Goal: Task Accomplishment & Management: Manage account settings

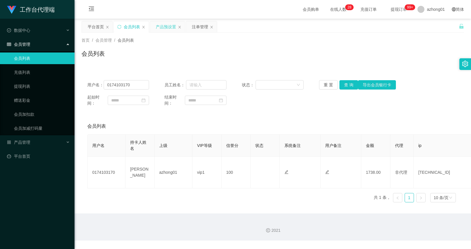
click at [160, 26] on div "产品预设置" at bounding box center [166, 26] width 20 height 11
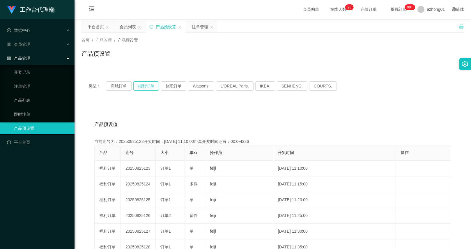
click at [148, 86] on button "福利订单" at bounding box center [146, 85] width 26 height 9
click at [133, 30] on div "会员列表" at bounding box center [128, 26] width 16 height 11
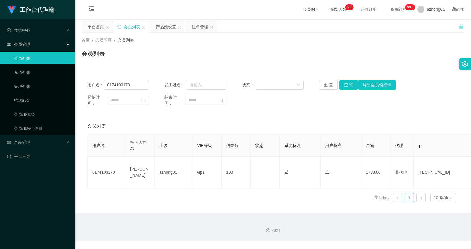
click at [292, 123] on div "会员列表" at bounding box center [272, 126] width 371 height 16
click at [137, 88] on input "0174103170" at bounding box center [126, 84] width 45 height 9
paste input "Tony9233"
type input "Tony9233"
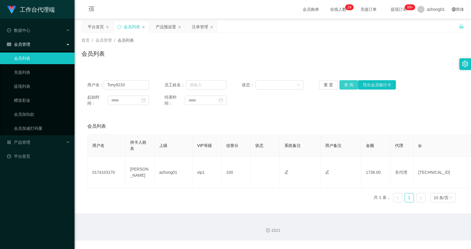
click at [350, 87] on button "查 询" at bounding box center [349, 84] width 19 height 9
click at [350, 87] on div "重 置 查 询 导出会员银行卡" at bounding box center [350, 84] width 62 height 9
click at [350, 87] on button "查 询" at bounding box center [349, 84] width 19 height 9
click at [350, 87] on div "重 置 查 询 导出会员银行卡" at bounding box center [350, 84] width 62 height 9
click at [350, 87] on button "查 询" at bounding box center [349, 84] width 19 height 9
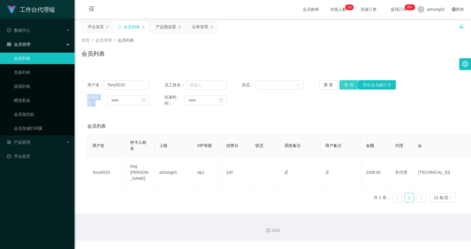
click at [341, 83] on button "查 询" at bounding box center [349, 84] width 19 height 9
